Goal: Information Seeking & Learning: Learn about a topic

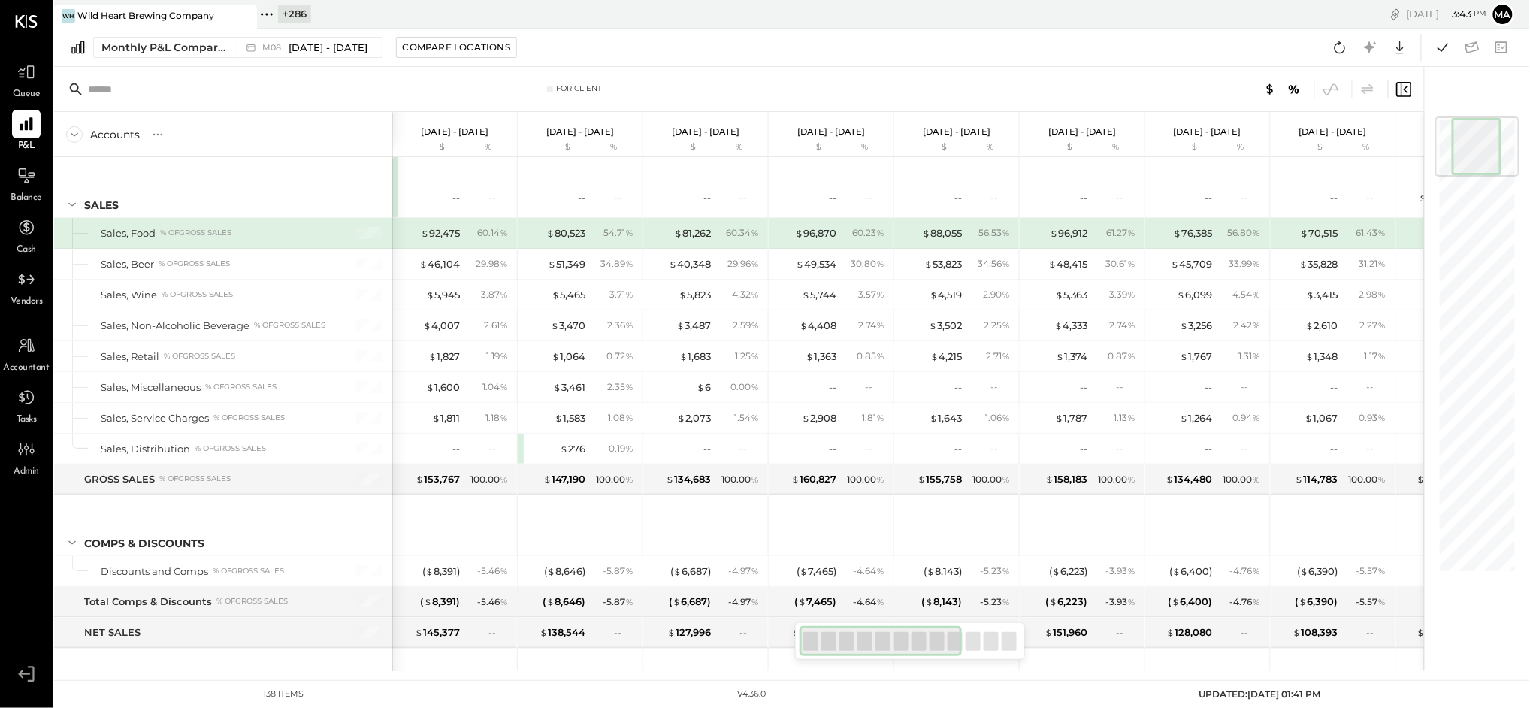
click at [244, 14] on icon at bounding box center [243, 16] width 19 height 18
click at [65, 11] on icon at bounding box center [64, 15] width 20 height 20
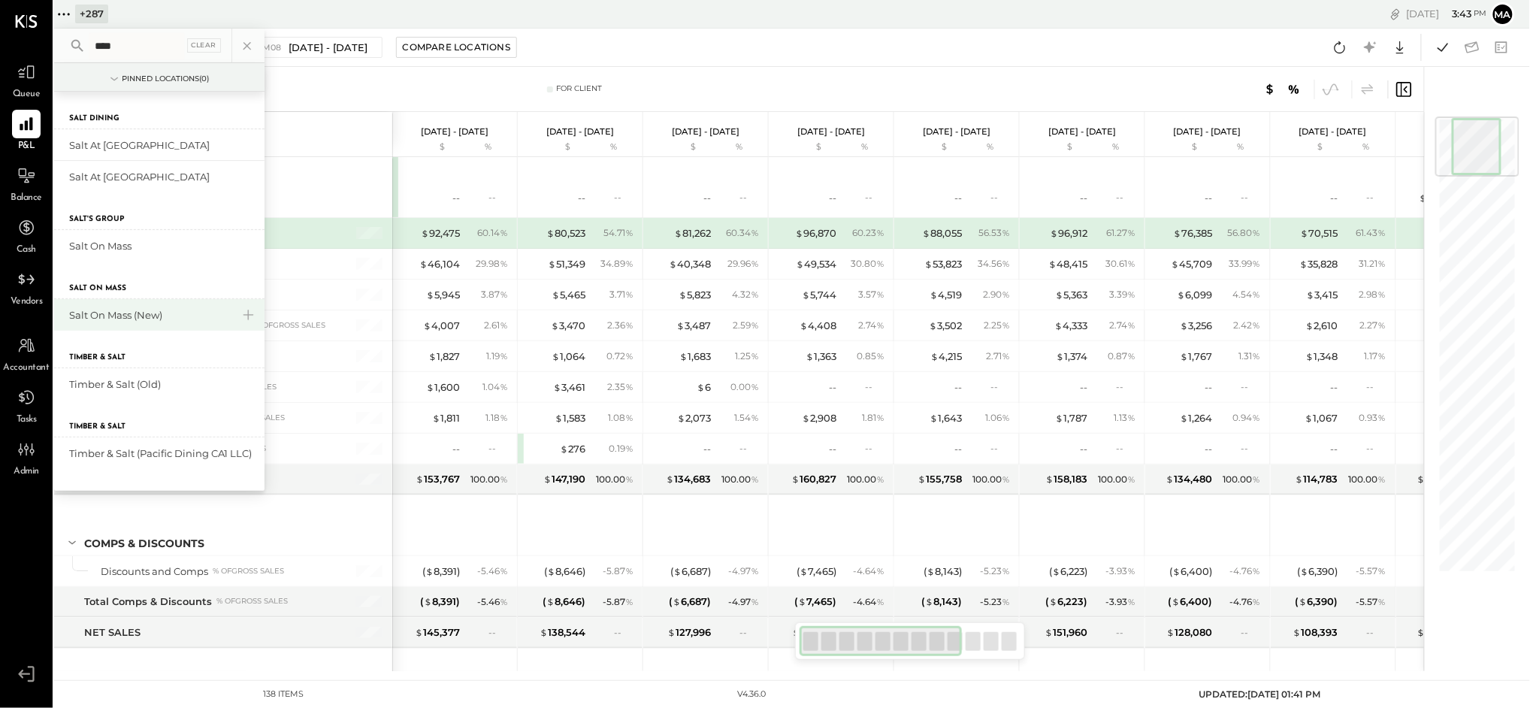
type input "****"
click at [148, 316] on div "Salt On Mass (New)" at bounding box center [150, 315] width 162 height 14
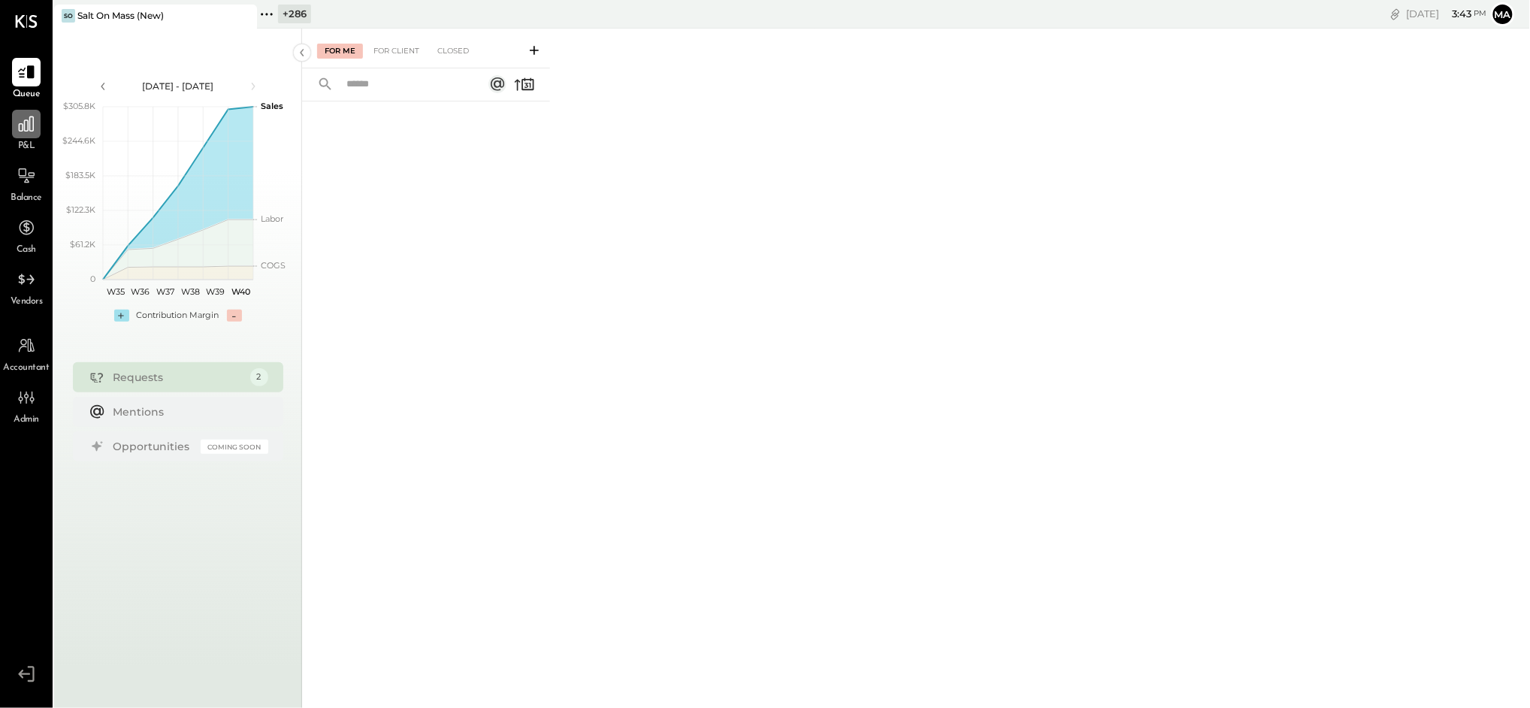
click at [25, 128] on icon at bounding box center [26, 123] width 15 height 15
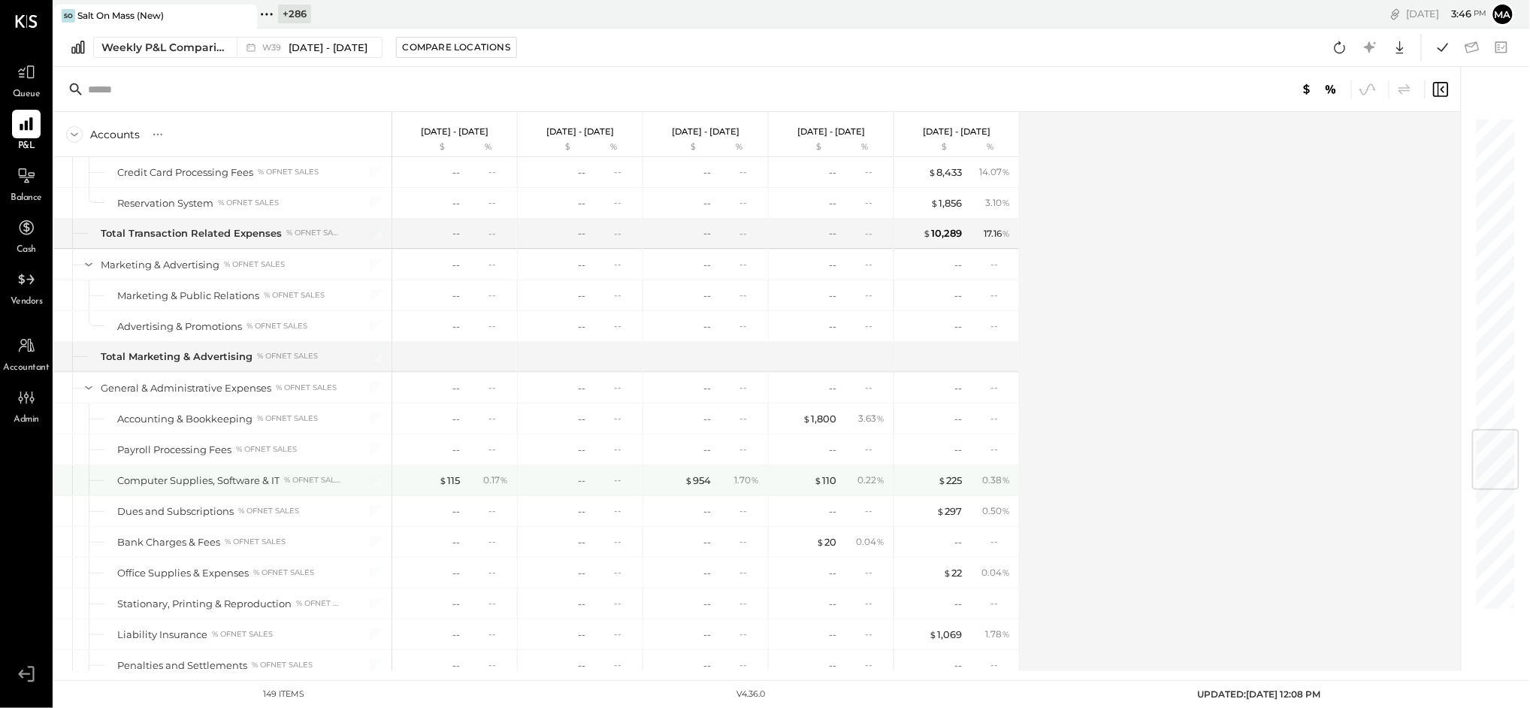
scroll to position [2661, 0]
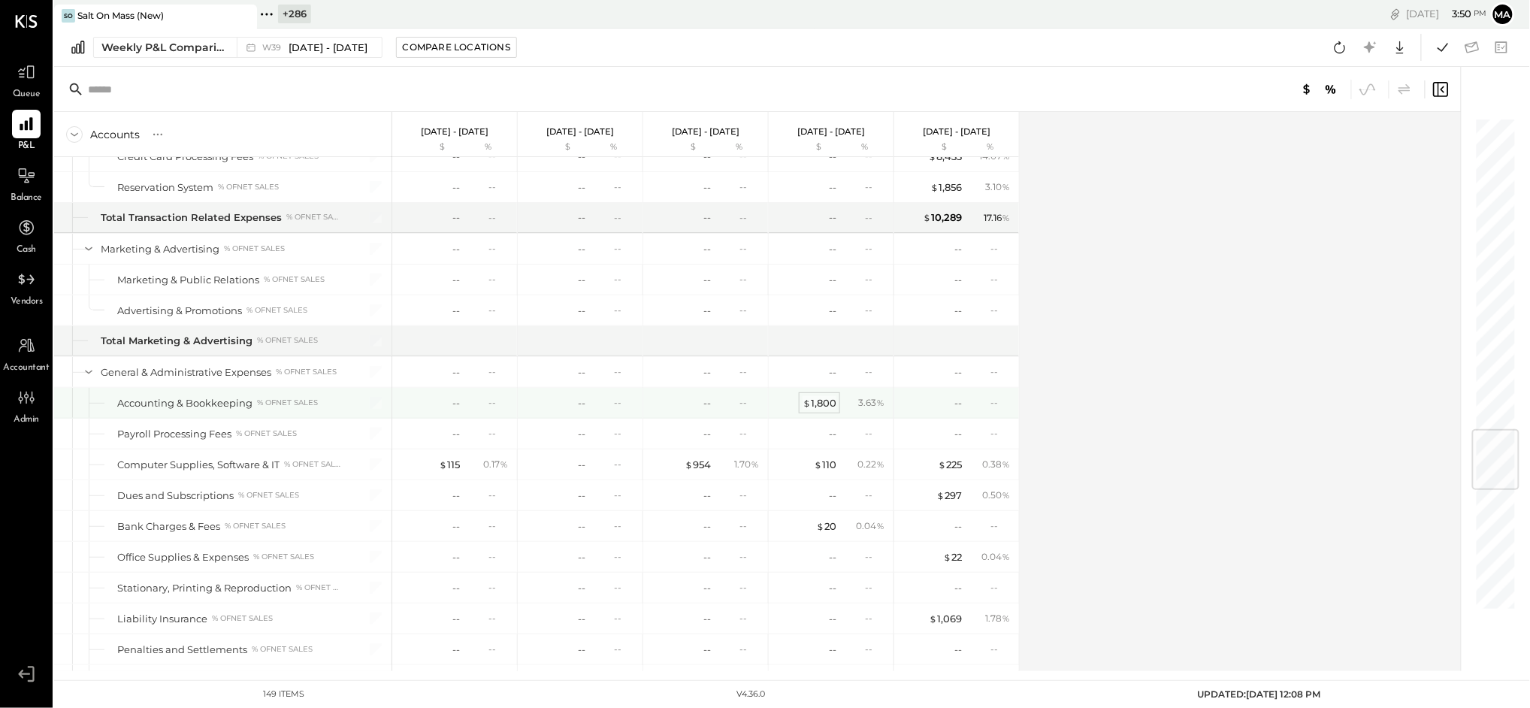
click at [821, 408] on div "$ 1,800" at bounding box center [819, 403] width 34 height 14
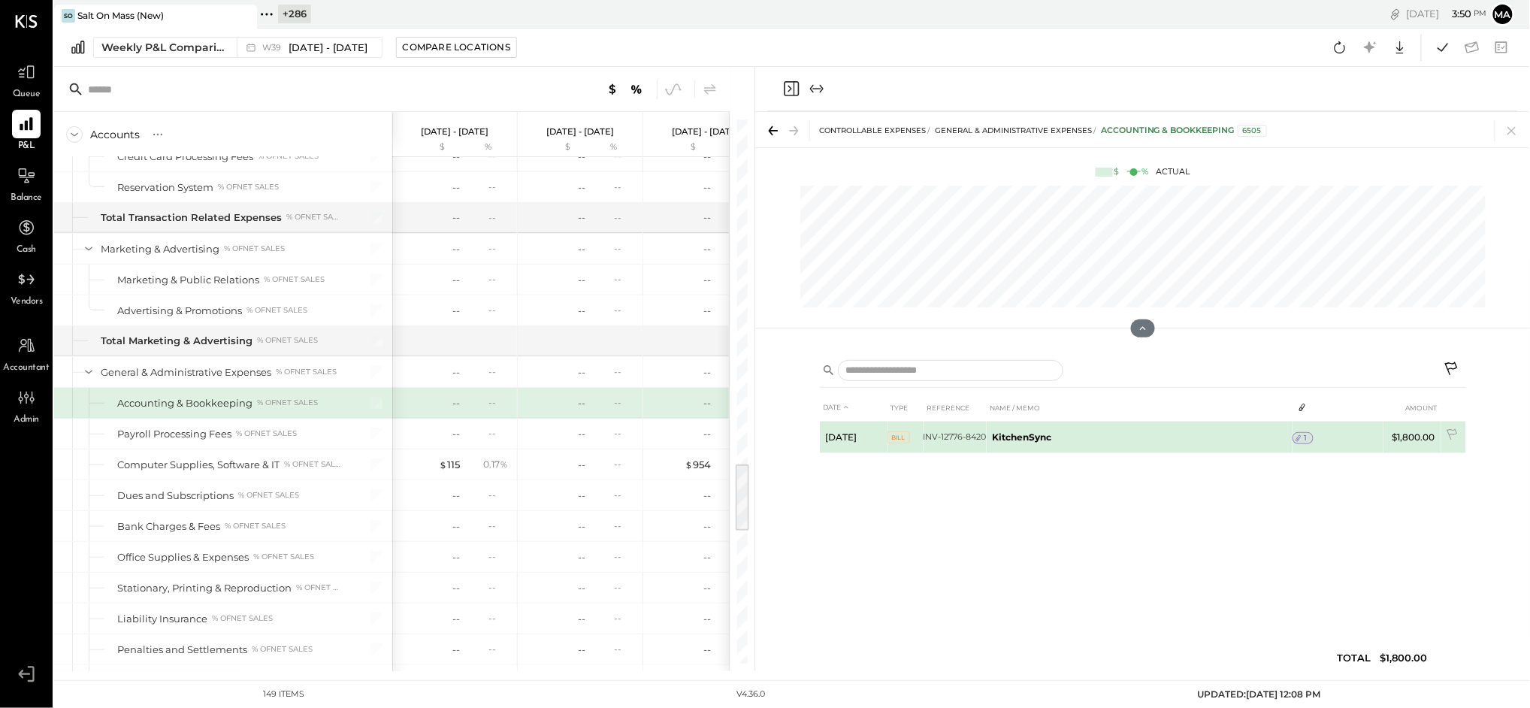
click at [1304, 436] on span "1" at bounding box center [1305, 438] width 3 height 11
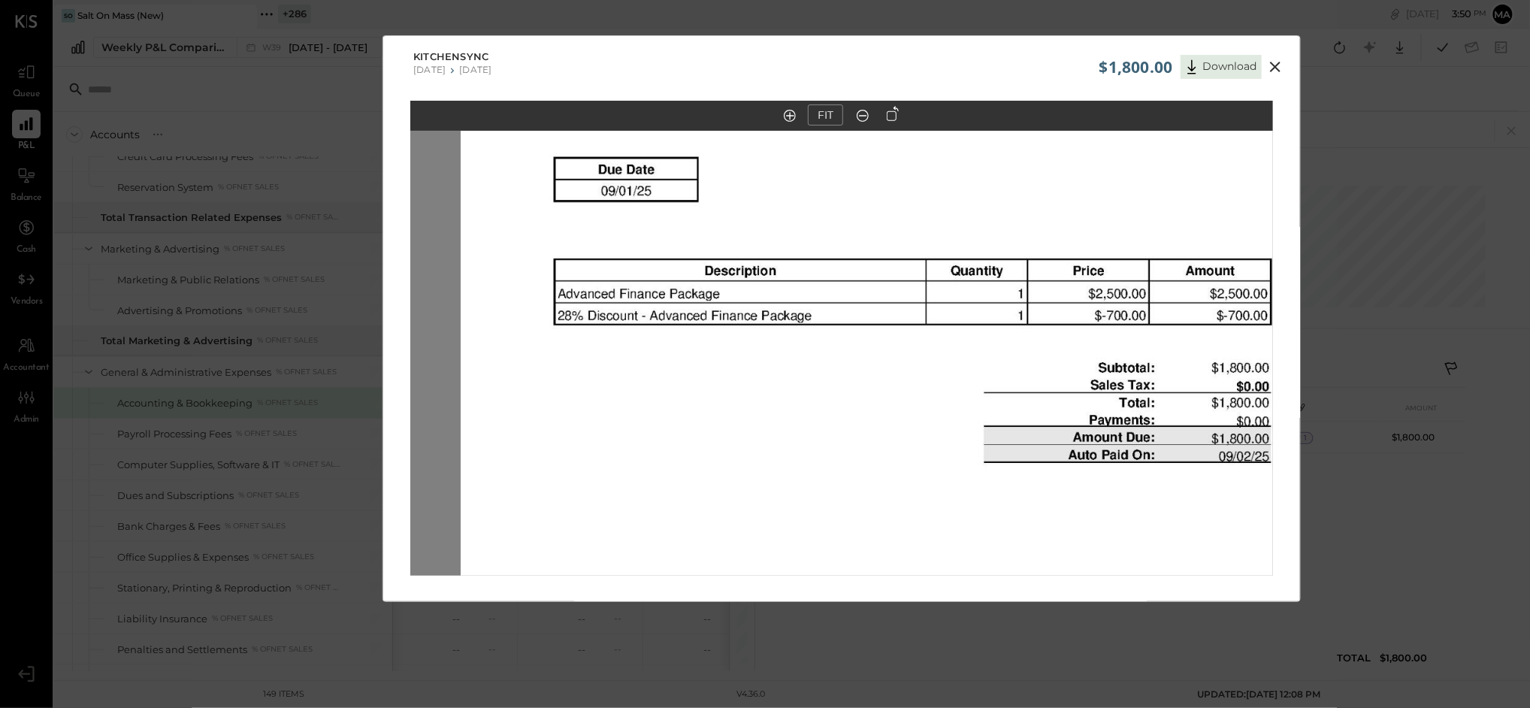
drag, startPoint x: 825, startPoint y: 295, endPoint x: 875, endPoint y: 398, distance: 115.3
click at [875, 398] on img at bounding box center [892, 421] width 863 height 1220
drag, startPoint x: 1065, startPoint y: 215, endPoint x: 1094, endPoint y: 178, distance: 47.1
click at [1066, 209] on img at bounding box center [892, 421] width 863 height 1220
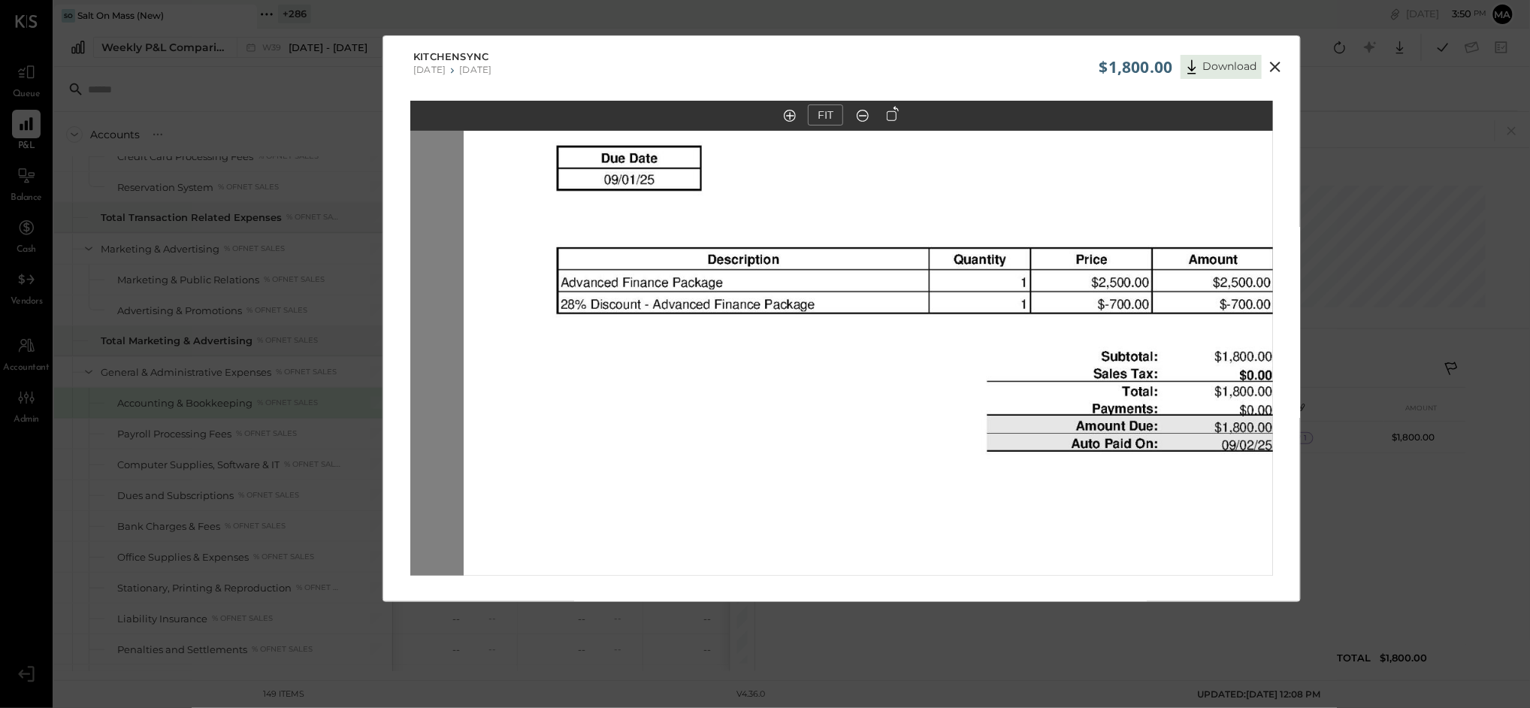
click at [1274, 65] on icon at bounding box center [1275, 67] width 18 height 18
